Goal: Task Accomplishment & Management: Complete application form

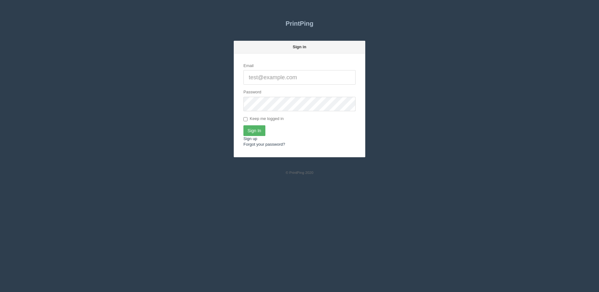
type input "[PERSON_NAME][EMAIL_ADDRESS][DOMAIN_NAME]"
click at [258, 133] on input "Sign In" at bounding box center [255, 130] width 22 height 11
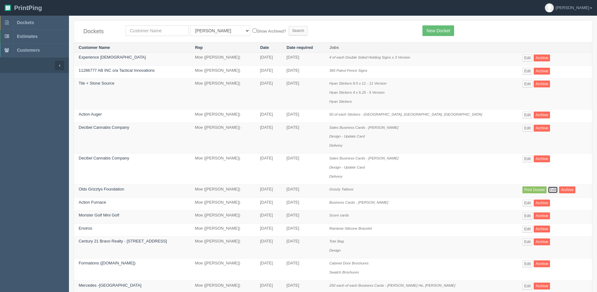
click at [550, 189] on link "Edit" at bounding box center [553, 190] width 10 height 7
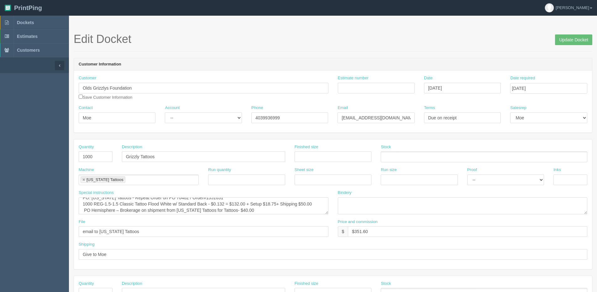
scroll to position [6, 0]
click at [385, 231] on input "$351.60" at bounding box center [468, 231] width 240 height 11
type input "$351.60 | AR $0.00"
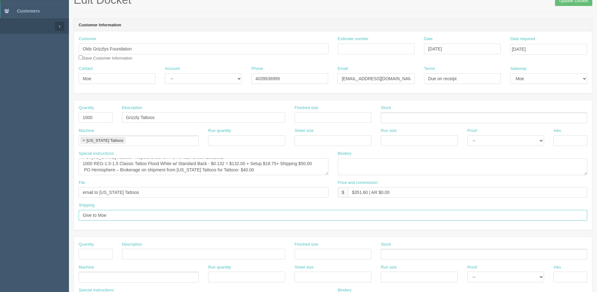
scroll to position [0, 0]
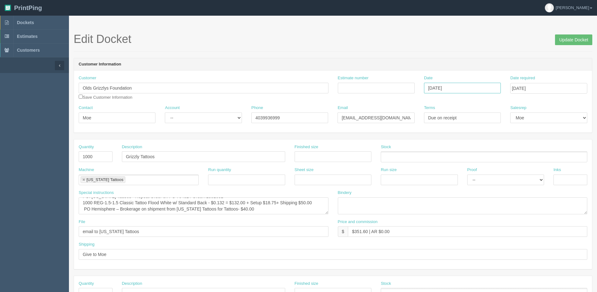
click at [445, 89] on input "[DATE]" at bounding box center [462, 88] width 77 height 11
click at [454, 138] on td "13" at bounding box center [455, 138] width 9 height 9
type input "August 13, 2025"
click at [543, 87] on input "August 22, 2025" at bounding box center [548, 88] width 77 height 11
drag, startPoint x: 558, startPoint y: 156, endPoint x: 557, endPoint y: 53, distance: 102.5
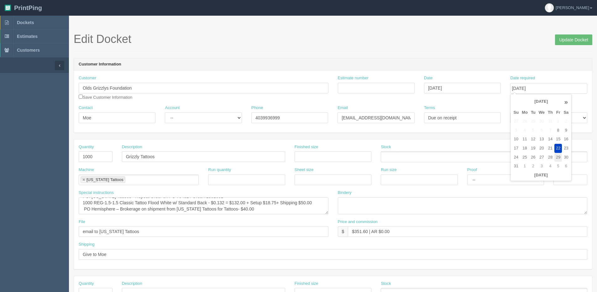
click at [558, 155] on td "29" at bounding box center [559, 157] width 8 height 9
type input "August 29, 2025"
drag, startPoint x: 575, startPoint y: 40, endPoint x: 546, endPoint y: 40, distance: 29.2
click at [574, 40] on input "Update Docket" at bounding box center [573, 39] width 37 height 11
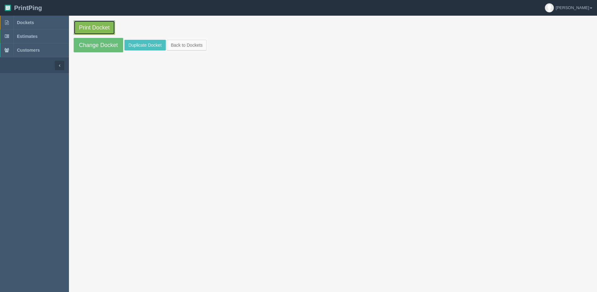
click at [98, 30] on link "Print Docket" at bounding box center [94, 27] width 41 height 14
click at [180, 47] on link "Back to Dockets" at bounding box center [187, 45] width 40 height 11
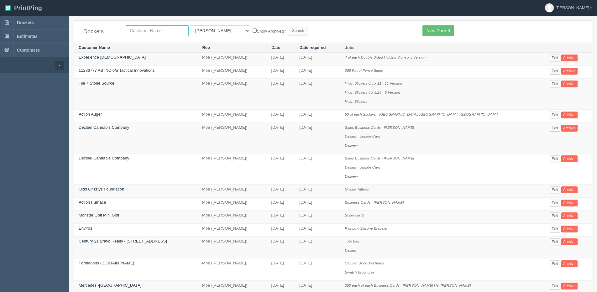
click at [143, 29] on input "text" at bounding box center [157, 30] width 63 height 11
drag, startPoint x: 427, startPoint y: 31, endPoint x: 403, endPoint y: 44, distance: 26.9
click at [427, 31] on link "New Docket" at bounding box center [439, 30] width 32 height 11
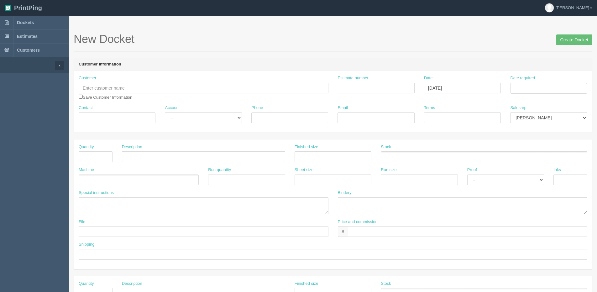
click at [100, 80] on div "Customer Save Customer Information" at bounding box center [204, 87] width 250 height 25
click at [102, 87] on input "text" at bounding box center [204, 88] width 250 height 11
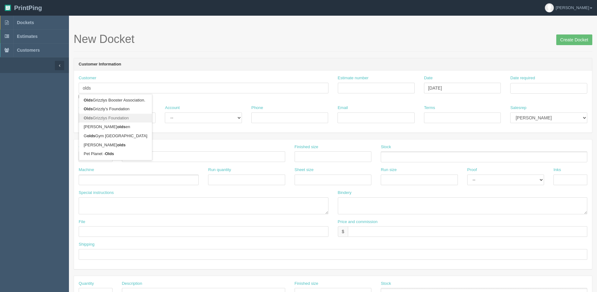
click at [119, 120] on link "Olds Grizzlys Foundation" at bounding box center [115, 118] width 73 height 9
type input "Olds Grizzlys Foundation"
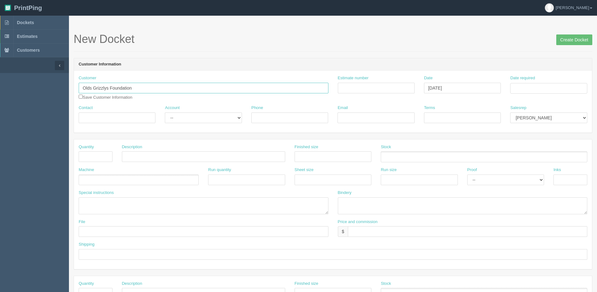
type input "Moe"
type input "4039936999"
type input "moe@oldsgrizzlys.com"
type input "Due on receipt"
click at [119, 120] on input "Moe" at bounding box center [117, 118] width 77 height 11
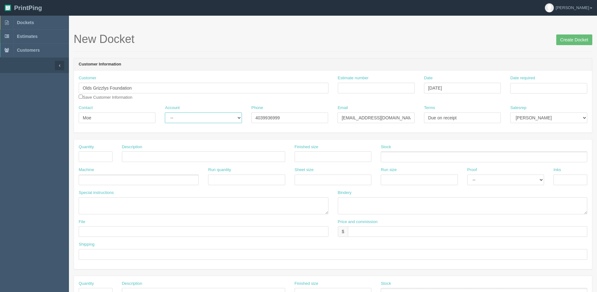
click at [178, 123] on select "-- Existing Client Allrush Client Rep Client" at bounding box center [203, 118] width 77 height 11
select select "Allrush Client"
click at [165, 113] on select "-- Existing Client Allrush Client Rep Client" at bounding box center [203, 118] width 77 height 11
click at [550, 90] on input "Date required" at bounding box center [548, 88] width 77 height 11
click at [525, 178] on th "Today" at bounding box center [541, 175] width 58 height 9
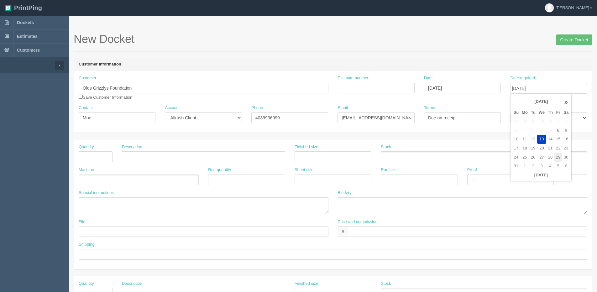
click at [559, 158] on td "29" at bounding box center [559, 157] width 8 height 9
type input "[DATE]"
click at [106, 152] on input "text" at bounding box center [96, 156] width 34 height 11
type input "1000"
click at [140, 161] on input "text" at bounding box center [203, 156] width 163 height 11
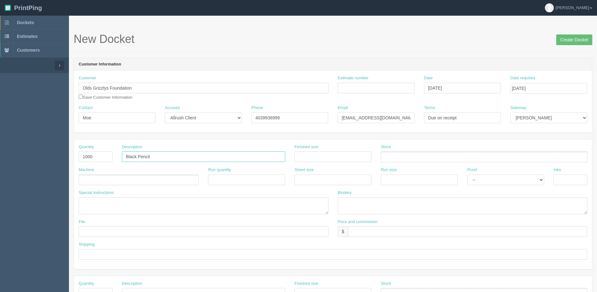
type input "Black Pencil"
click at [136, 179] on ul at bounding box center [139, 180] width 120 height 11
type input "Busrel"
click at [114, 203] on textarea at bounding box center [204, 205] width 250 height 17
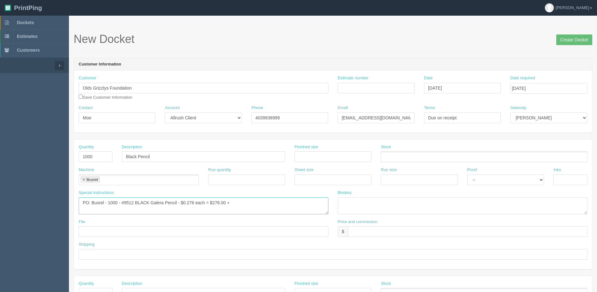
click at [240, 205] on textarea "PO: Busrel - 1000 - #9512 BLACK Galera Pencil - $0.276 each = $276.00 +" at bounding box center [204, 205] width 250 height 17
type textarea "PO: Busrel - 1000 - #9512 BLACK Galera Pencil - $0.276 each = $276.00 + Setup $…"
click at [371, 230] on input "text" at bounding box center [468, 231] width 240 height 11
click at [376, 232] on input "$460.53 | A$" at bounding box center [468, 231] width 240 height 11
click at [388, 233] on input "$460.53 | AR $" at bounding box center [468, 231] width 240 height 11
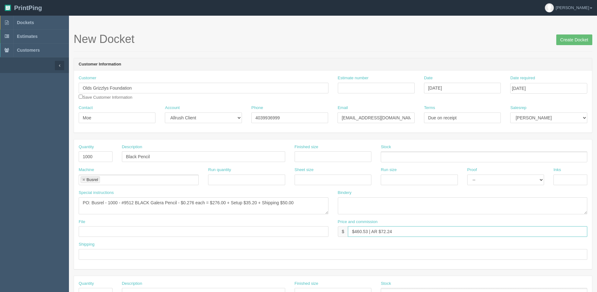
type input "$460.53 | AR $72.24"
type input "Give to Moe"
click at [102, 235] on input "text" at bounding box center [204, 231] width 250 height 11
type input "See design line"
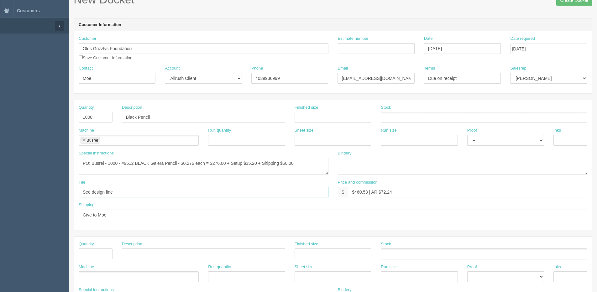
scroll to position [63, 0]
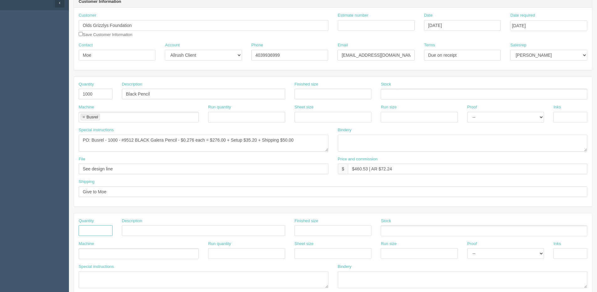
click at [99, 233] on input "text" at bounding box center [96, 230] width 34 height 11
type input "1"
type input "Design"
click at [331, 231] on input "text" at bounding box center [333, 230] width 77 height 11
type input "3" x 5/8""
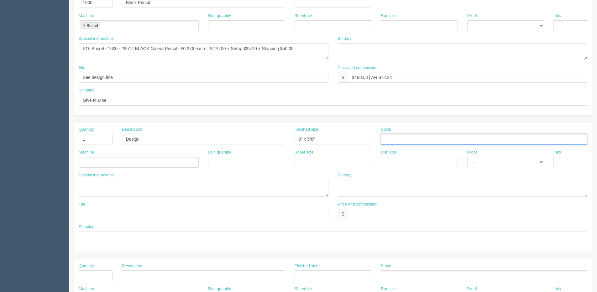
scroll to position [157, 0]
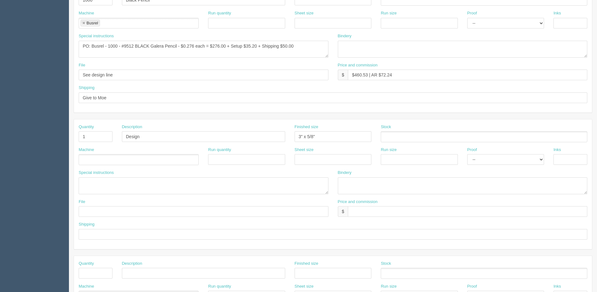
click at [138, 161] on ul at bounding box center [139, 159] width 120 height 11
type input "Design"
click at [119, 183] on textarea at bounding box center [204, 185] width 250 height 17
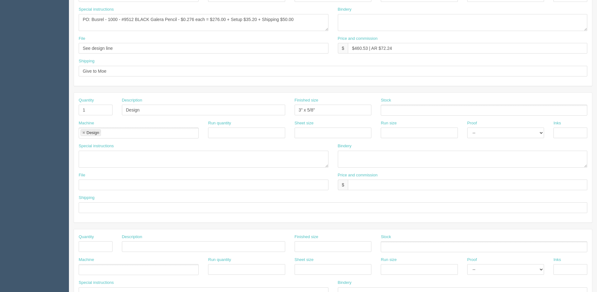
scroll to position [183, 0]
click at [96, 161] on textarea at bounding box center [204, 159] width 250 height 17
click at [81, 155] on textarea "Logo + Olds Grizzlys" at bounding box center [204, 159] width 250 height 17
click at [136, 149] on div "Special instructions Logo + Olds Grizzlys" at bounding box center [204, 156] width 250 height 24
click at [129, 158] on textarea "Logo + Olds Grizzlys" at bounding box center [204, 159] width 250 height 17
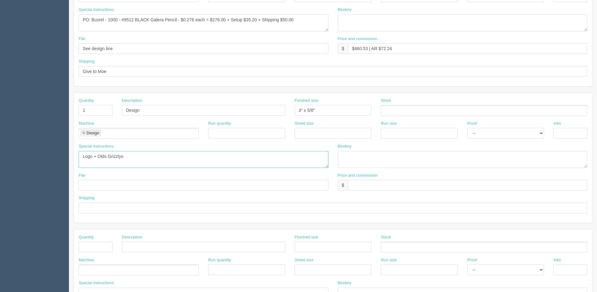
scroll to position [4, 0]
click at [113, 162] on textarea "Logo + Olds Grizzlys Balck pencil whith white Imprint" at bounding box center [204, 159] width 250 height 17
drag, startPoint x: 87, startPoint y: 162, endPoint x: 93, endPoint y: 159, distance: 7.0
click at [93, 159] on textarea "Logo + Olds Grizzlys Balck pencil whith white Imprint" at bounding box center [204, 159] width 250 height 17
type textarea "Logo + Olds Grizzlys Black pencil with white Imprint"
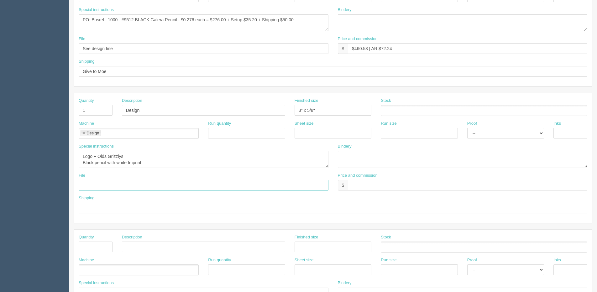
click at [96, 181] on input "text" at bounding box center [204, 185] width 250 height 11
drag, startPoint x: 106, startPoint y: 186, endPoint x: 406, endPoint y: 174, distance: 299.6
click at [390, 175] on div "File Client Files > August 2025 Price and commission $" at bounding box center [333, 184] width 518 height 23
type input "Client Files"
click at [387, 185] on input "text" at bounding box center [468, 185] width 240 height 11
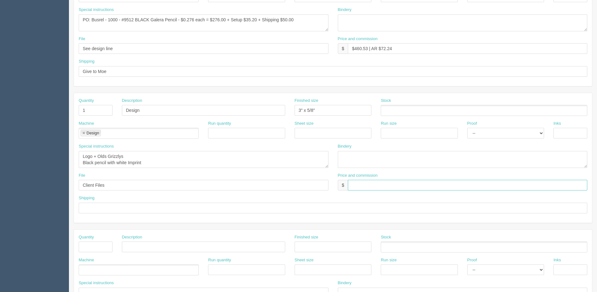
type input "N/C"
click at [488, 129] on select "-- Email Hard Copy" at bounding box center [505, 133] width 77 height 11
select select "Email"
click at [467, 128] on select "-- Email Hard Copy" at bounding box center [505, 133] width 77 height 11
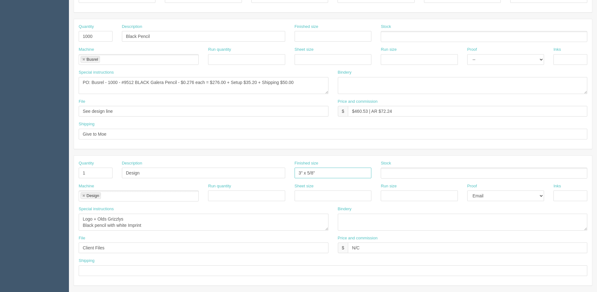
drag, startPoint x: 303, startPoint y: 172, endPoint x: 306, endPoint y: 173, distance: 3.3
click at [304, 173] on input "3" x 5/8"" at bounding box center [333, 173] width 77 height 11
click at [325, 170] on input "3" W x 5/8"" at bounding box center [333, 173] width 77 height 11
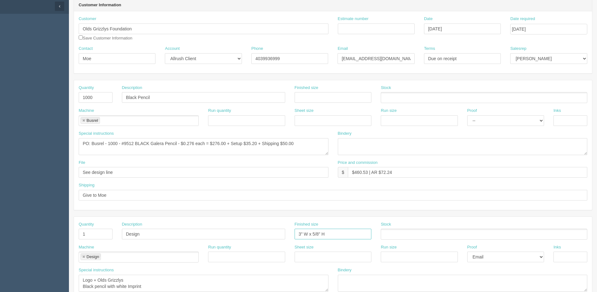
scroll to position [0, 0]
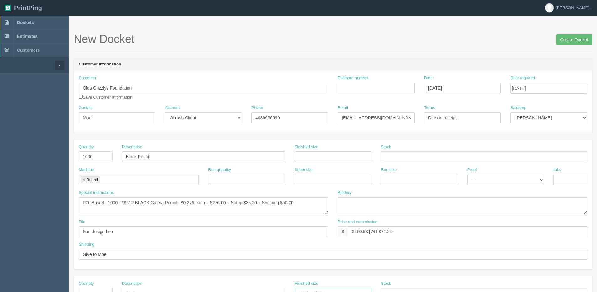
type input "3" W x 5/8" H"
click at [539, 117] on select "Mark Mikayla Aly Arif Stacy Rebecca Matthew Viki Phil Greg Jim Sam Brandon Zuna…" at bounding box center [548, 118] width 77 height 11
select select "1"
click at [510, 113] on select "Mark Mikayla Aly Arif Stacy Rebecca Matthew Viki Phil Greg Jim Sam Brandon Zuna…" at bounding box center [548, 118] width 77 height 11
click at [539, 91] on input "[DATE]" at bounding box center [548, 88] width 77 height 11
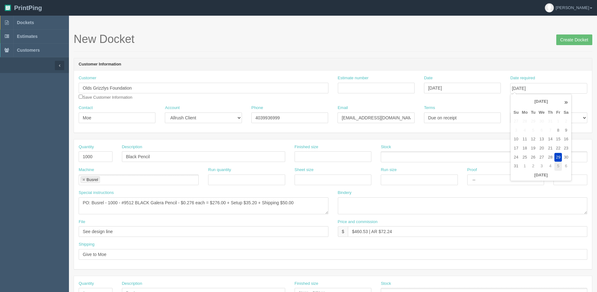
click at [558, 165] on td "5" at bounding box center [559, 166] width 8 height 9
type input "September 5, 2025"
click at [565, 39] on input "Create Docket" at bounding box center [574, 39] width 36 height 11
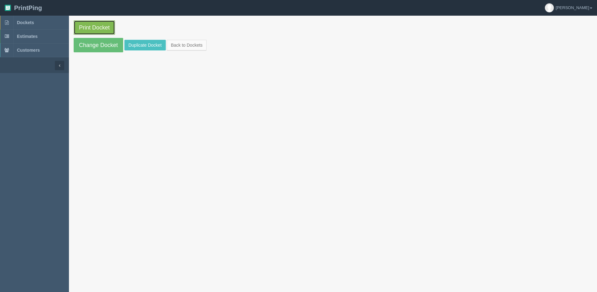
click at [84, 30] on link "Print Docket" at bounding box center [94, 27] width 41 height 14
drag, startPoint x: 200, startPoint y: 45, endPoint x: 192, endPoint y: 48, distance: 9.0
click at [200, 45] on link "Back to Dockets" at bounding box center [187, 45] width 40 height 11
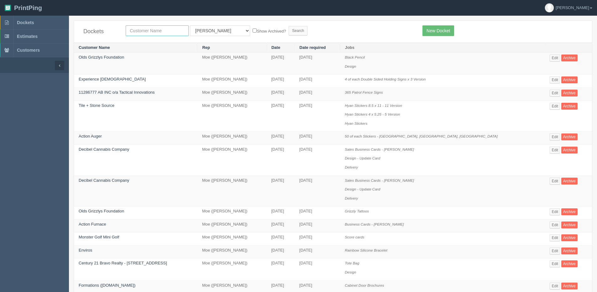
click at [162, 33] on input "text" at bounding box center [157, 30] width 63 height 11
type input "OLDS"
click at [253, 32] on label "Show Archived?" at bounding box center [269, 30] width 33 height 7
click at [253, 32] on input "Show Archived?" at bounding box center [255, 31] width 4 height 4
checkbox input "true"
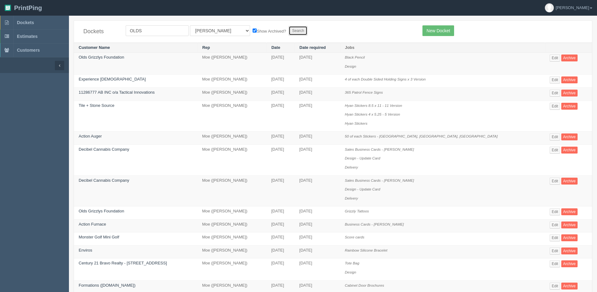
click at [289, 34] on input "Search" at bounding box center [298, 30] width 19 height 9
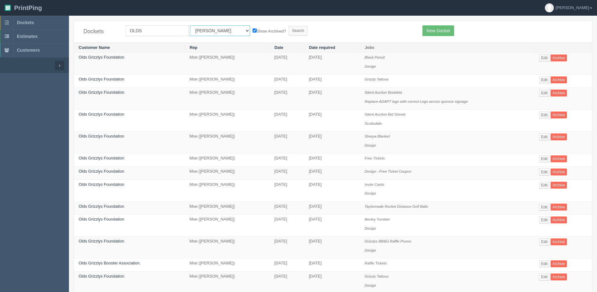
click at [197, 30] on select "All Users Ali Ali Test 1 Aly Amy Ankit Arif Brandon Dan France Greg Jim Mark Ma…" at bounding box center [220, 30] width 60 height 11
select select "1"
click at [190, 25] on select "All Users Ali Ali Test 1 Aly Amy Ankit Arif Brandon Dan France Greg Jim Mark Ma…" at bounding box center [220, 30] width 60 height 11
click at [289, 29] on input "Search" at bounding box center [298, 30] width 19 height 9
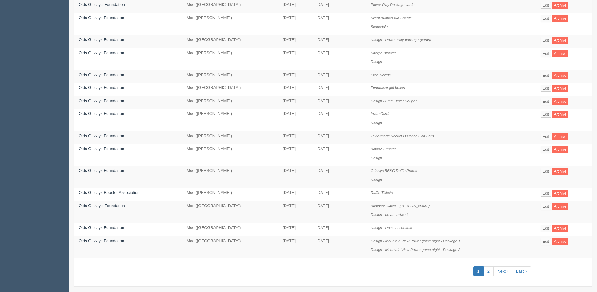
scroll to position [242, 0]
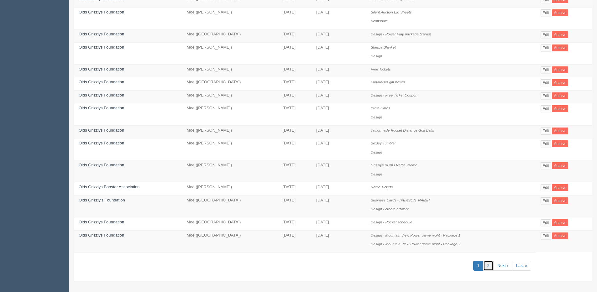
click at [490, 270] on link "2" at bounding box center [488, 266] width 10 height 10
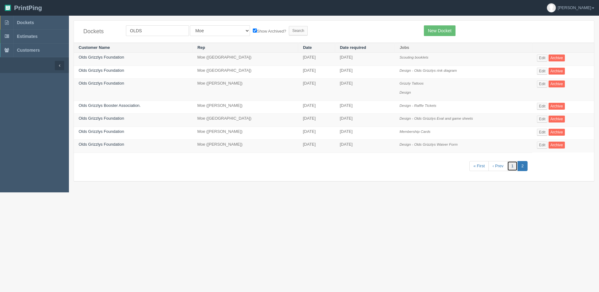
click at [513, 169] on link "1" at bounding box center [513, 166] width 10 height 10
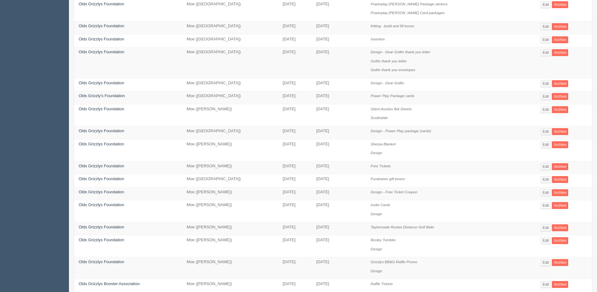
scroll to position [157, 0]
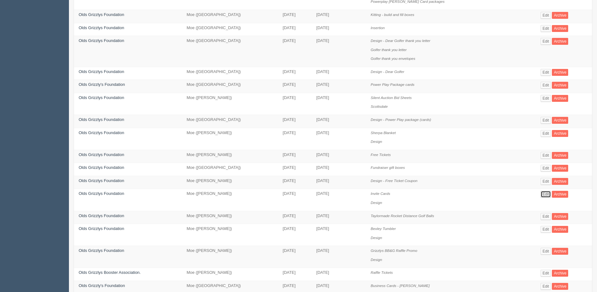
click at [544, 195] on link "Edit" at bounding box center [546, 194] width 10 height 7
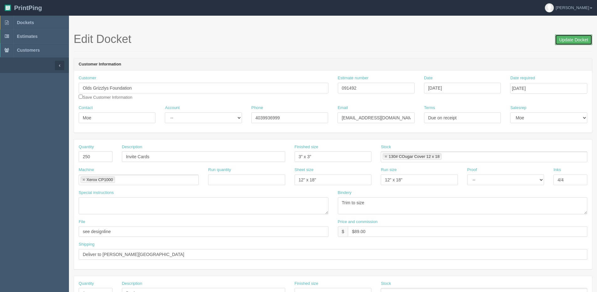
drag, startPoint x: 572, startPoint y: 38, endPoint x: 569, endPoint y: 34, distance: 5.1
click at [572, 38] on input "Update Docket" at bounding box center [573, 39] width 37 height 11
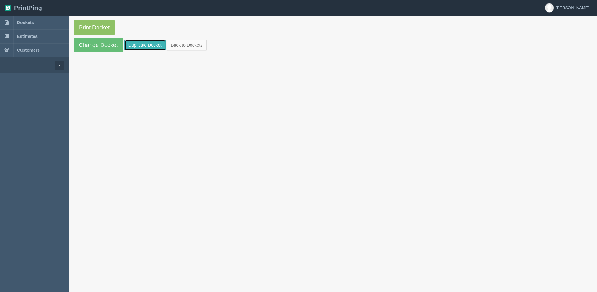
click at [142, 45] on link "Duplicate Docket" at bounding box center [144, 45] width 41 height 11
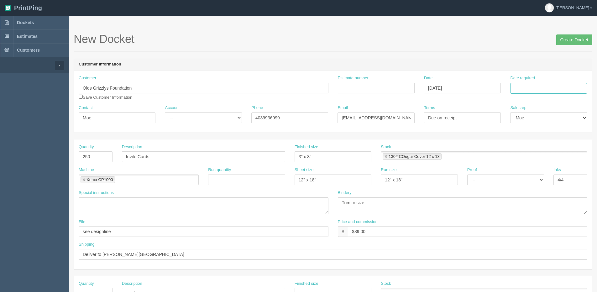
click at [546, 93] on input "Date required" at bounding box center [548, 88] width 77 height 11
click at [523, 178] on th "Today" at bounding box center [541, 175] width 58 height 9
click at [557, 158] on td "29" at bounding box center [559, 157] width 8 height 9
type input "August 29, 2025"
drag, startPoint x: 93, startPoint y: 161, endPoint x: 7, endPoint y: 165, distance: 86.0
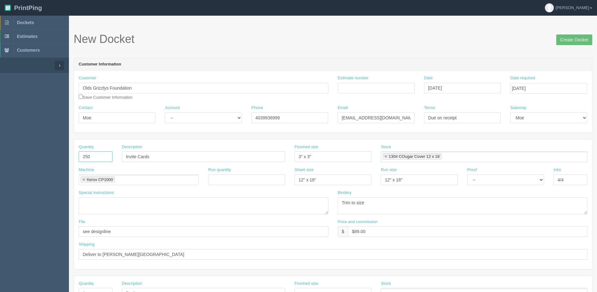
click at [8, 166] on section "Dockets Estimates Customers" at bounding box center [298, 293] width 597 height 554
type input "10000"
drag, startPoint x: 153, startPoint y: 155, endPoint x: 309, endPoint y: 135, distance: 156.7
click at [297, 137] on form "New Docket Create Docket Customer Information Customer Olds Grizzlys Foundation…" at bounding box center [333, 296] width 519 height 527
type input "Olds Grizzlys Stickers"
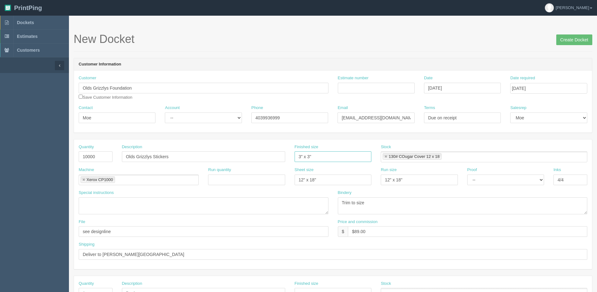
click at [387, 157] on link at bounding box center [386, 157] width 4 height 4
drag, startPoint x: 329, startPoint y: 178, endPoint x: 151, endPoint y: 179, distance: 178.4
click at [151, 179] on div "Machine Xerox CP1000 Xerox CP1000 Run quantity Sheet size 12" x 18" Run size 12…" at bounding box center [333, 178] width 518 height 23
drag, startPoint x: 423, startPoint y: 177, endPoint x: 297, endPoint y: 177, distance: 126.0
click at [297, 177] on div "Machine Xerox CP1000 Xerox CP1000 Run quantity Sheet size Run size 12" x 18" Pr…" at bounding box center [333, 178] width 518 height 23
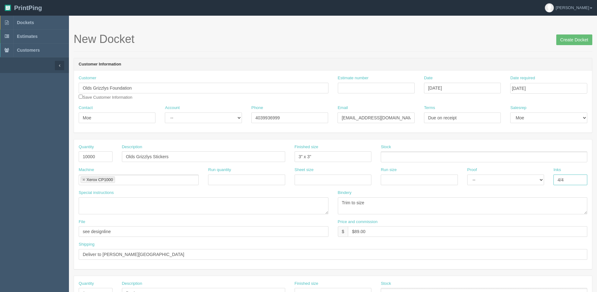
drag, startPoint x: 569, startPoint y: 178, endPoint x: 478, endPoint y: 178, distance: 90.6
click at [481, 178] on div "Machine Xerox CP1000 Xerox CP1000 Run quantity Sheet size Run size Proof -- Ema…" at bounding box center [333, 178] width 518 height 23
click at [83, 180] on link at bounding box center [84, 180] width 4 height 4
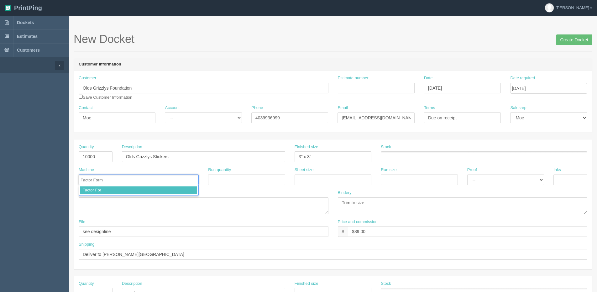
type input "Factor Forms"
click at [109, 205] on textarea at bounding box center [204, 205] width 250 height 17
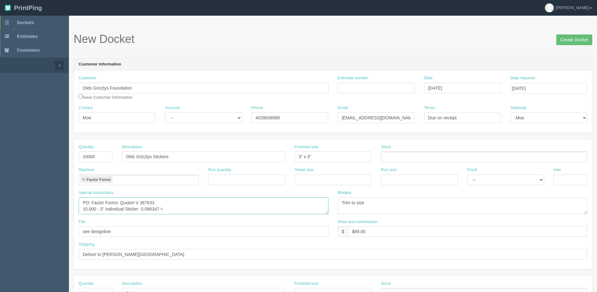
click at [171, 205] on textarea "PO: Factor Forms: Quote# V 387633 10,000 - 3" Individual Sticker 0.086347 =" at bounding box center [204, 205] width 250 height 17
click at [170, 210] on textarea "PO: Factor Forms: Quote# V 387633 10,000 - 3" Individual Sticker 0.086347 =" at bounding box center [204, 205] width 250 height 17
type textarea "PO: Factor Forms: Quote# V 387633 10,000 - 3" Individual Sticker 0.086347 = $86…"
drag, startPoint x: 156, startPoint y: 256, endPoint x: 39, endPoint y: 255, distance: 117.2
click at [40, 256] on section "Dockets Estimates Customers" at bounding box center [298, 293] width 597 height 554
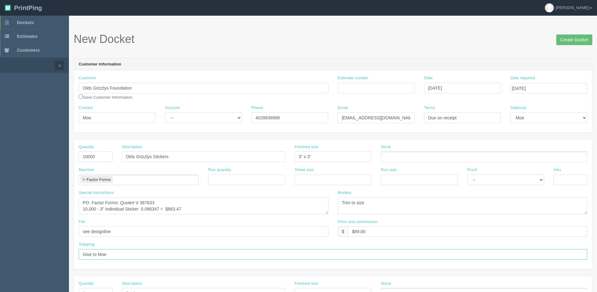
type input "Give to Moe"
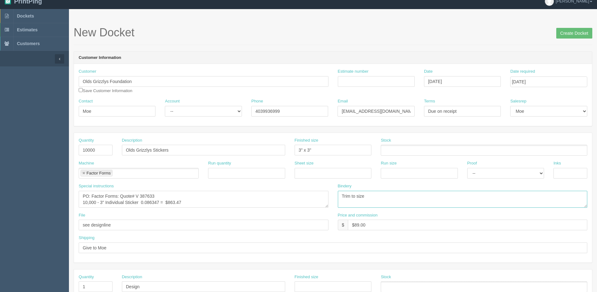
drag, startPoint x: 368, startPoint y: 196, endPoint x: 126, endPoint y: 194, distance: 241.7
click at [176, 196] on div "Special instructions PO: Factor Forms: Quote# V 387633 10,000 - 3" Individual S…" at bounding box center [333, 197] width 518 height 29
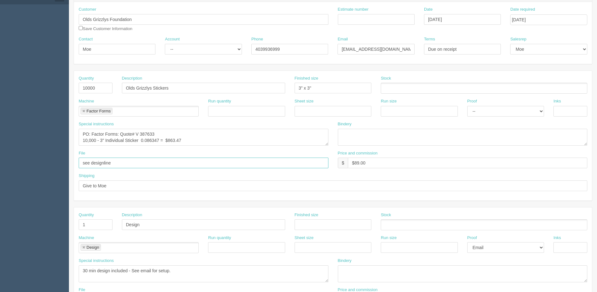
scroll to position [69, 0]
drag, startPoint x: 318, startPoint y: 90, endPoint x: 270, endPoint y: 86, distance: 48.1
click at [270, 86] on div "Quantity 10000 Description Olds Grizzlys Stickers Finished size 3" x 3" Stock" at bounding box center [333, 86] width 518 height 23
click at [313, 225] on input "text" at bounding box center [333, 224] width 77 height 11
paste input "3" x 3""
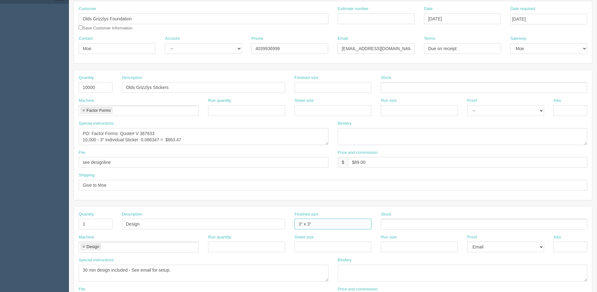
type input "3" x 3""
drag, startPoint x: 200, startPoint y: 278, endPoint x: -43, endPoint y: 278, distance: 242.6
click at [0, 278] on html "PrintPing Dan Edit account ( dan@allrush.ca ) Logout Dockets Estimates Customers" at bounding box center [298, 215] width 597 height 569
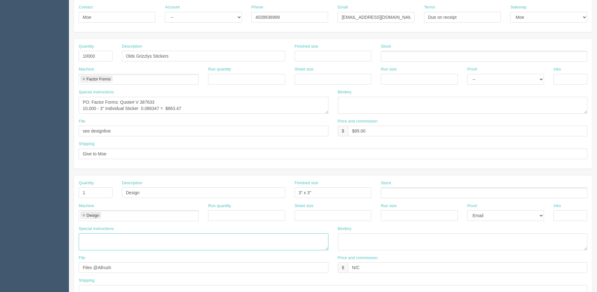
scroll to position [163, 0]
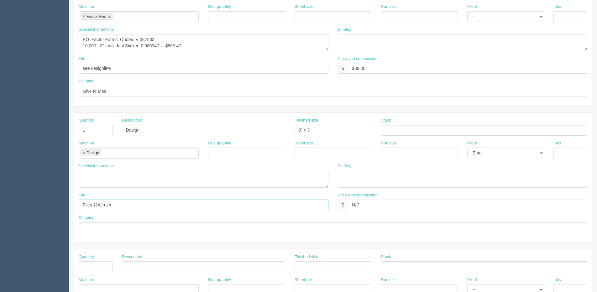
drag, startPoint x: 131, startPoint y: 203, endPoint x: 24, endPoint y: 203, distance: 106.9
click at [25, 204] on section "Dockets Estimates Customers" at bounding box center [298, 129] width 597 height 554
drag, startPoint x: 106, startPoint y: 208, endPoint x: 328, endPoint y: 207, distance: 221.3
click at [284, 207] on input "Client Files > August 2025" at bounding box center [204, 205] width 250 height 11
type input "Client Files"
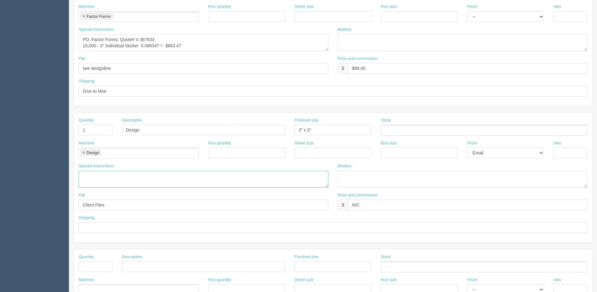
click at [102, 177] on textarea "30 min design included - See email for setup." at bounding box center [204, 179] width 250 height 17
type textarea "Olds Grizzlys Logo"
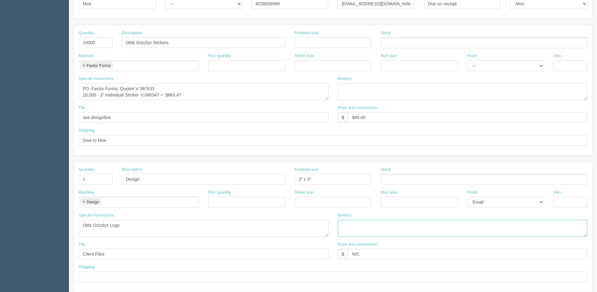
scroll to position [125, 0]
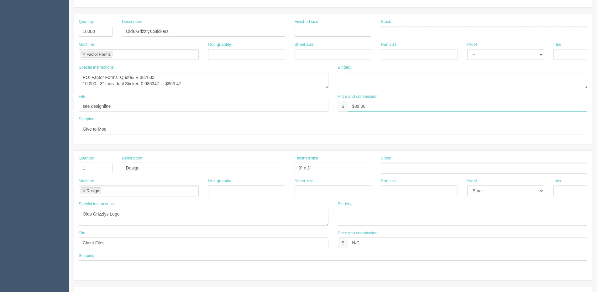
drag, startPoint x: 353, startPoint y: 107, endPoint x: 418, endPoint y: 96, distance: 65.6
click at [418, 96] on div "Price and commission $ $89.00" at bounding box center [463, 103] width 250 height 18
click at [408, 106] on input "$928.23" at bounding box center [468, 106] width 240 height 11
type input "$928.23 | AR"
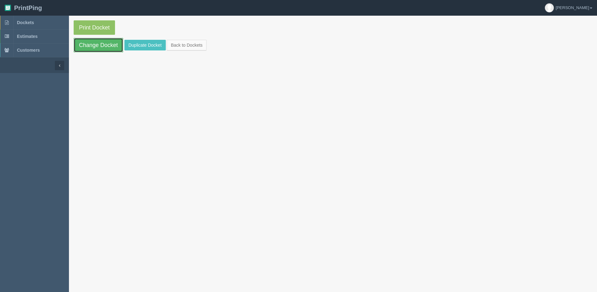
click at [96, 50] on link "Change Docket" at bounding box center [99, 45] width 50 height 14
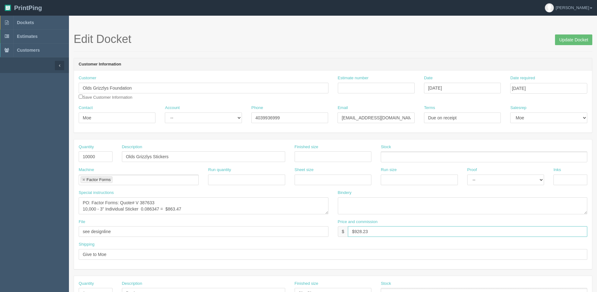
click at [388, 233] on input "$928.23" at bounding box center [468, 231] width 240 height 11
type input "$928.23 | AR $0.00"
drag, startPoint x: 105, startPoint y: 209, endPoint x: 139, endPoint y: 209, distance: 34.2
click at [139, 209] on textarea "PO: Factor Forms: Quote# V 387633 10,000 - 3" Individual Sticker 0.086347 = $86…" at bounding box center [204, 205] width 250 height 17
drag, startPoint x: 138, startPoint y: 209, endPoint x: 134, endPoint y: 208, distance: 4.1
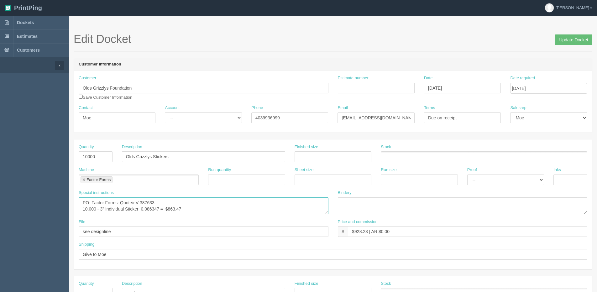
click at [134, 208] on textarea "PO: Factor Forms: Quote# V 387633 10,000 - 3" Individual Sticker 0.086347 = $86…" at bounding box center [204, 205] width 250 height 17
drag, startPoint x: 106, startPoint y: 208, endPoint x: 112, endPoint y: 208, distance: 5.6
click at [112, 208] on textarea "PO: Factor Forms: Quote# V 387633 10,000 - 3" Individual Sticker 0.086347 = $86…" at bounding box center [204, 205] width 250 height 17
drag, startPoint x: 105, startPoint y: 209, endPoint x: 126, endPoint y: 210, distance: 21.3
click at [126, 209] on textarea "PO: Factor Forms: Quote# V 387633 10,000 - 3" Individual Sticker 0.086347 = $86…" at bounding box center [204, 205] width 250 height 17
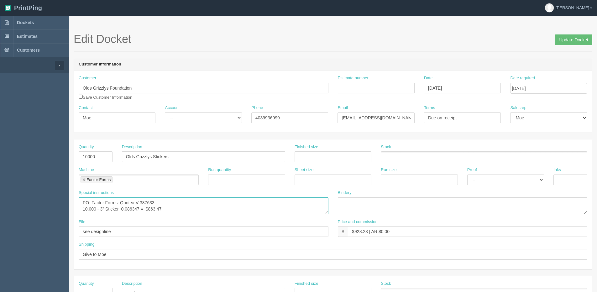
click at [121, 208] on textarea "PO: Factor Forms: Quote# V 387633 10,000 - 3" Individual Sticker 0.086347 = $86…" at bounding box center [204, 205] width 250 height 17
paste textarea "Individual"
type textarea "PO: Factor Forms: Quote# V 387633 10,000 - 3" Sticker - Individual - 0.086347 =…"
click at [574, 37] on input "Update Docket" at bounding box center [573, 39] width 37 height 11
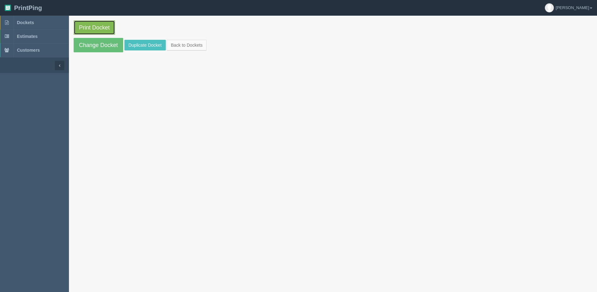
click at [91, 27] on link "Print Docket" at bounding box center [94, 27] width 41 height 14
drag, startPoint x: 187, startPoint y: 46, endPoint x: 173, endPoint y: 49, distance: 13.5
click at [187, 46] on link "Back to Dockets" at bounding box center [187, 45] width 40 height 11
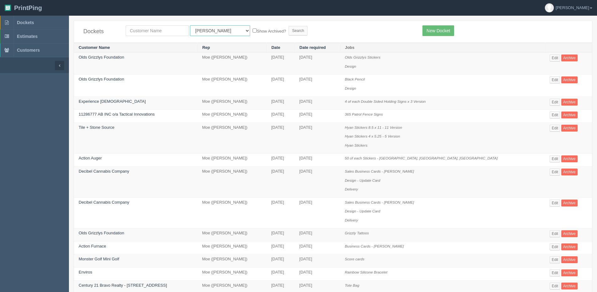
drag, startPoint x: 219, startPoint y: 31, endPoint x: 212, endPoint y: 31, distance: 6.9
click at [219, 31] on select "All Users [PERSON_NAME] Test 1 [PERSON_NAME] [PERSON_NAME] [PERSON_NAME] France…" at bounding box center [220, 30] width 60 height 11
select select "14"
click at [190, 25] on select "All Users [PERSON_NAME] Test 1 [PERSON_NAME] [PERSON_NAME] [PERSON_NAME] France…" at bounding box center [220, 30] width 60 height 11
click at [253, 31] on label "Show Archived?" at bounding box center [269, 30] width 33 height 7
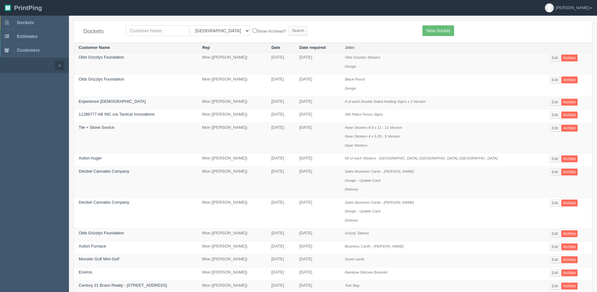
click at [253, 31] on input "Show Archived?" at bounding box center [255, 31] width 4 height 4
checkbox input "true"
click at [289, 30] on input "Search" at bounding box center [298, 30] width 19 height 9
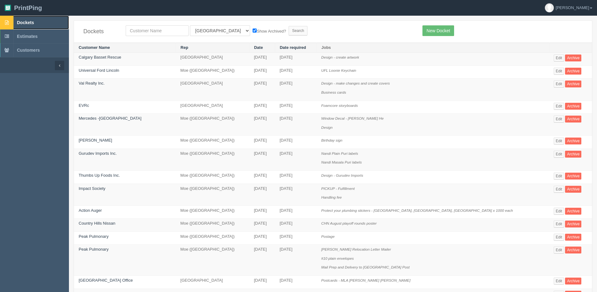
click at [16, 22] on link "Dockets" at bounding box center [34, 23] width 69 height 14
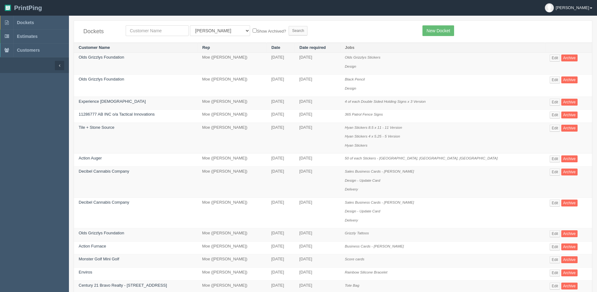
click at [589, 5] on link "[PERSON_NAME]" at bounding box center [568, 8] width 57 height 16
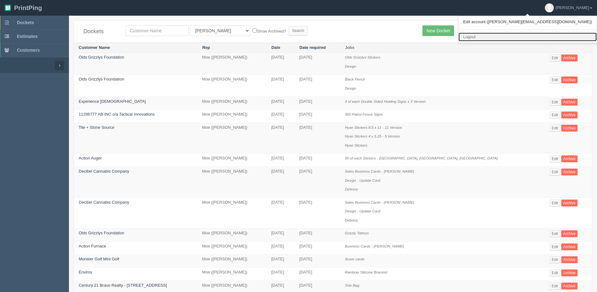
click at [569, 35] on link "Logout" at bounding box center [528, 37] width 138 height 9
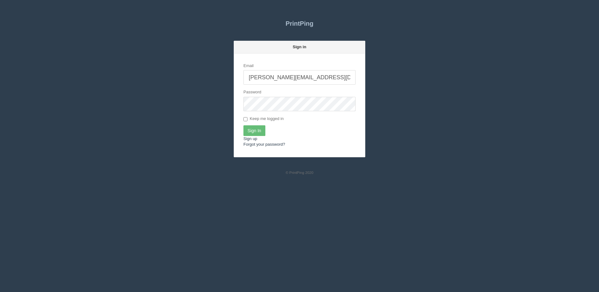
click at [291, 76] on input "[PERSON_NAME][EMAIL_ADDRESS][DOMAIN_NAME]" at bounding box center [300, 77] width 112 height 14
type input "[PERSON_NAME][EMAIL_ADDRESS][DOMAIN_NAME]"
click at [249, 133] on input "Sign In" at bounding box center [255, 130] width 22 height 11
